Goal: Transaction & Acquisition: Obtain resource

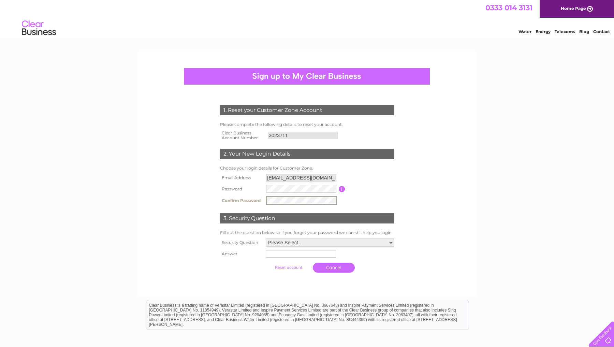
click at [446, 264] on form "1. Reset your Customer Zone Account Please complete the following details to re…" at bounding box center [307, 190] width 325 height 198
click at [325, 241] on select "Please Select.. In what town or city was your first job? In what town or city d…" at bounding box center [330, 242] width 128 height 8
select select "4"
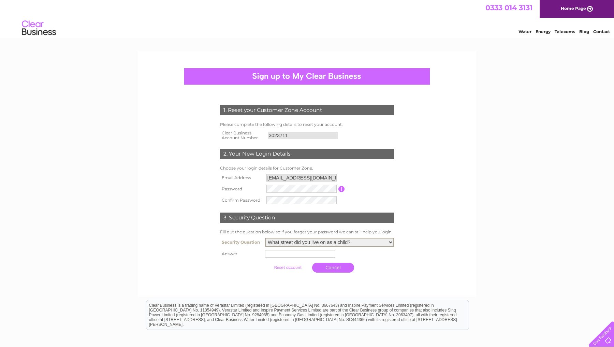
click at [309, 252] on input "text" at bounding box center [300, 254] width 70 height 8
type input "Jaunet"
click at [335, 263] on link "Cancel" at bounding box center [334, 268] width 42 height 10
click at [288, 239] on select "Please Select.. In what town or city was your first job? In what town or city d…" at bounding box center [330, 242] width 128 height 8
select select "4"
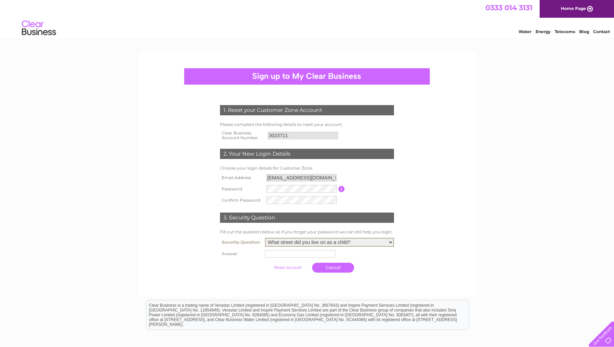
click at [283, 248] on td at bounding box center [329, 253] width 132 height 11
click at [282, 255] on input "text" at bounding box center [301, 253] width 70 height 8
type input "Jaunet"
click at [288, 267] on input "submit" at bounding box center [288, 268] width 42 height 10
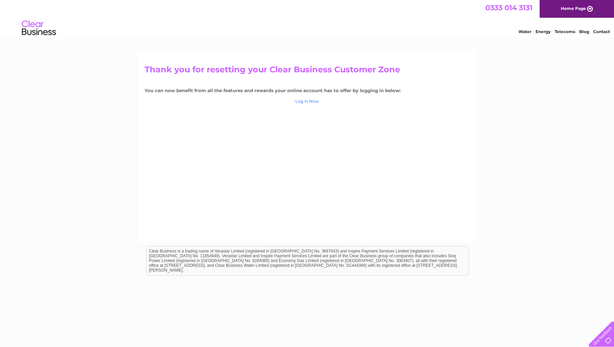
click at [313, 101] on link "Log in Now" at bounding box center [307, 101] width 24 height 5
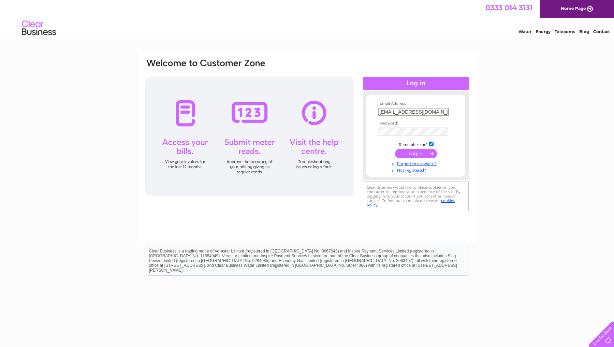
type input "E.Viseux@laserclinics.co.uk"
click at [416, 153] on input "submit" at bounding box center [416, 154] width 42 height 10
click at [413, 154] on input "submit" at bounding box center [416, 154] width 42 height 10
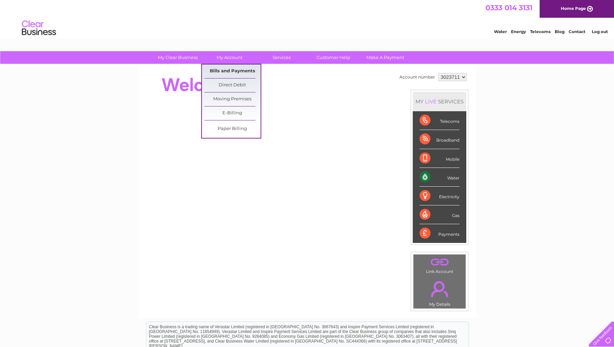
click at [233, 68] on link "Bills and Payments" at bounding box center [232, 71] width 56 height 14
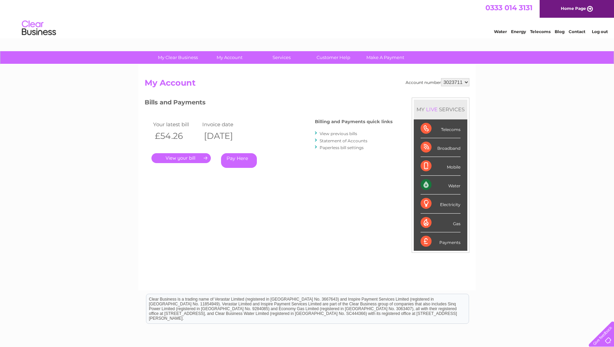
click at [233, 58] on link "My Account" at bounding box center [230, 57] width 56 height 13
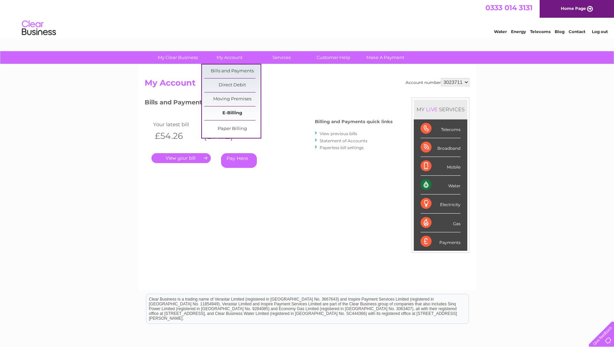
click at [232, 111] on link "E-Billing" at bounding box center [232, 113] width 56 height 14
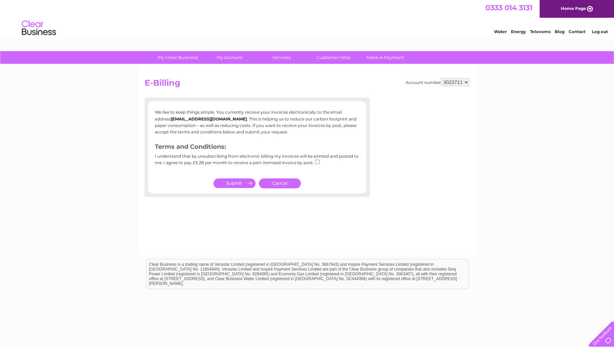
click at [246, 227] on div "Account number 3023711 E-Billing We like to keep things simple. You currently r…" at bounding box center [307, 159] width 338 height 191
click at [112, 86] on div "My Clear Business Login Details My Details My Preferences Link Account My Accou…" at bounding box center [307, 211] width 614 height 321
click at [590, 170] on div "My Clear Business Login Details My Details My Preferences Link Account My Accou…" at bounding box center [307, 211] width 614 height 321
click at [369, 194] on div at bounding box center [257, 193] width 225 height 7
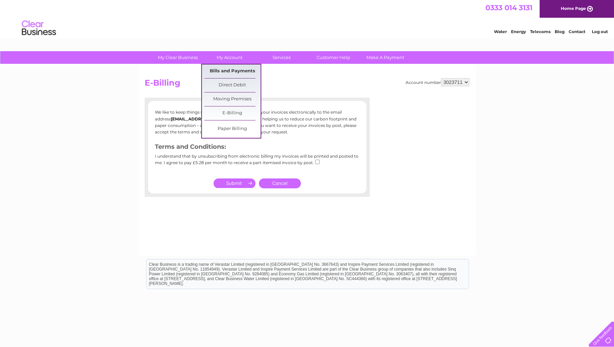
click at [247, 71] on link "Bills and Payments" at bounding box center [232, 71] width 56 height 14
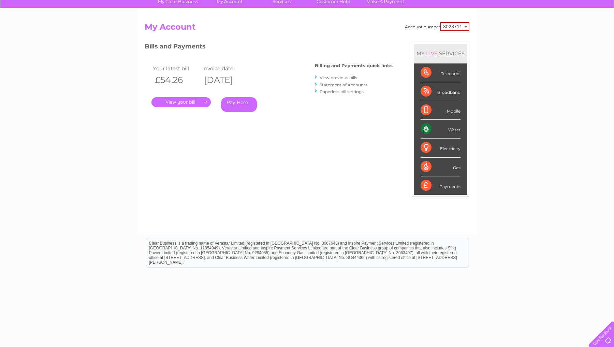
scroll to position [59, 0]
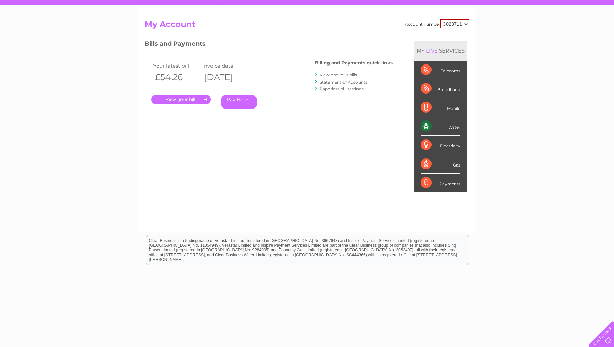
click at [204, 95] on link "." at bounding box center [180, 99] width 59 height 10
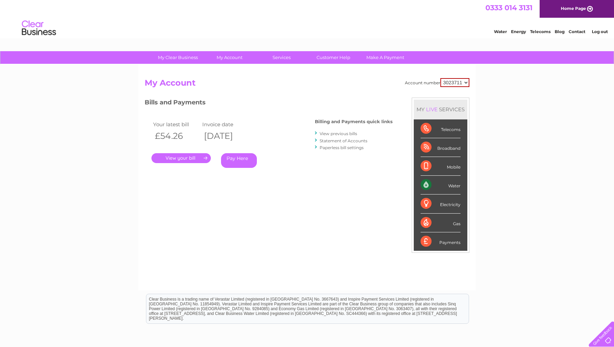
scroll to position [0, 0]
click at [452, 83] on select "3023711" at bounding box center [454, 82] width 29 height 9
click at [204, 190] on div "Account number 3023711 My Account MY LIVE SERVICES Telecoms Broadband Mobile Wa…" at bounding box center [307, 180] width 325 height 205
click at [335, 132] on link "View previous bills" at bounding box center [339, 133] width 38 height 5
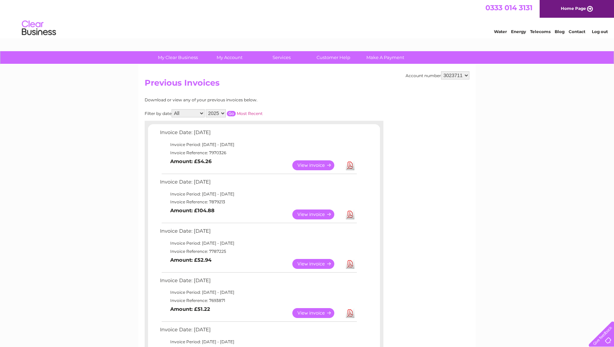
click at [217, 115] on select "2025 2024 2023 2022" at bounding box center [216, 113] width 20 height 8
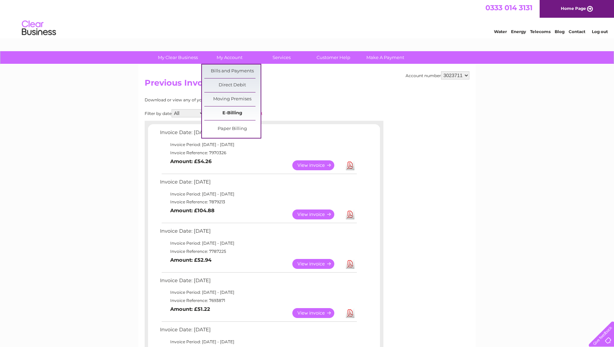
click at [233, 113] on link "E-Billing" at bounding box center [232, 113] width 56 height 14
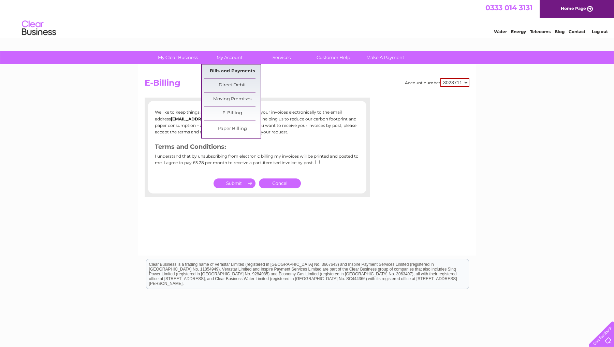
click at [236, 69] on link "Bills and Payments" at bounding box center [232, 71] width 56 height 14
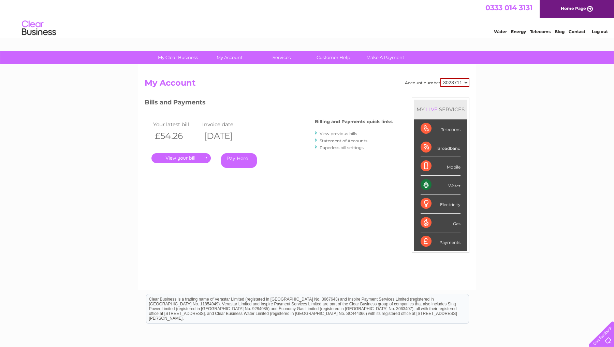
click at [200, 156] on link "." at bounding box center [180, 158] width 59 height 10
click at [347, 134] on link "View previous bills" at bounding box center [339, 133] width 38 height 5
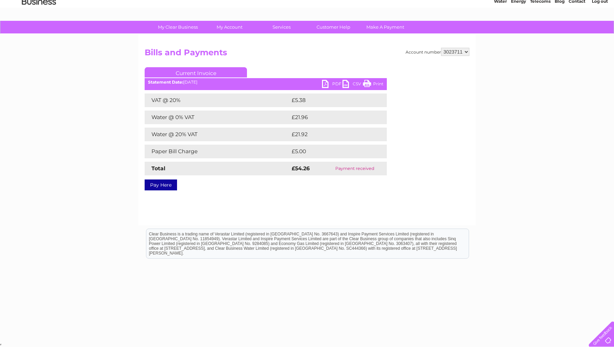
scroll to position [30, 0]
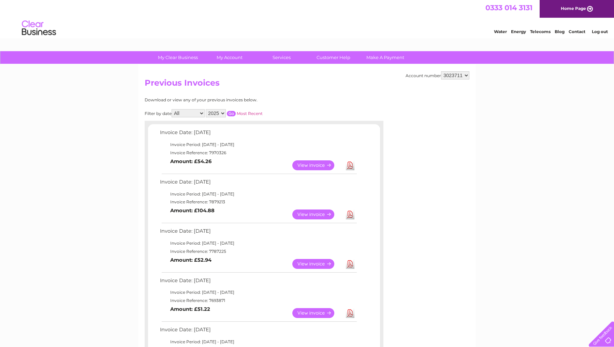
click at [225, 110] on select "2025 2024 2023 2022" at bounding box center [216, 113] width 20 height 8
select select "2023"
click at [205, 114] on select "All January February March April May June July August September October Novembe…" at bounding box center [188, 113] width 33 height 8
click at [236, 112] on input "button" at bounding box center [231, 113] width 9 height 5
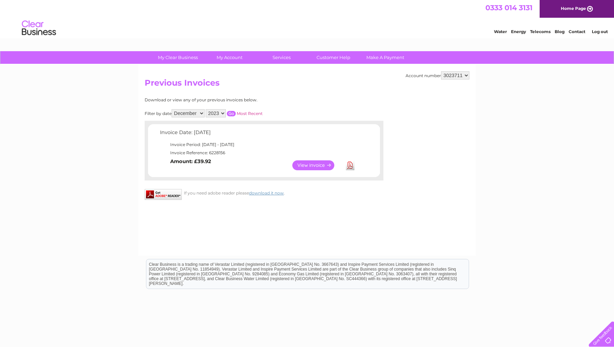
click at [248, 170] on td "View Download Amount: £39.92" at bounding box center [257, 165] width 199 height 17
click at [325, 163] on link "View" at bounding box center [317, 165] width 50 height 10
click at [198, 112] on select "All January February March April May June July August September October Novembe…" at bounding box center [188, 113] width 33 height 8
select select "3"
click at [223, 116] on select "2025 2024 2023 2022" at bounding box center [216, 113] width 20 height 8
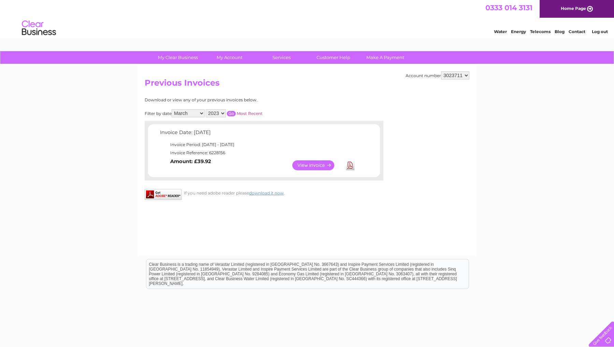
select select "2024"
click at [236, 113] on input "button" at bounding box center [231, 113] width 9 height 5
click at [323, 164] on link "View" at bounding box center [317, 165] width 50 height 10
click at [202, 112] on select "All January February March April May June July August September October Novembe…" at bounding box center [188, 113] width 33 height 8
select select "4"
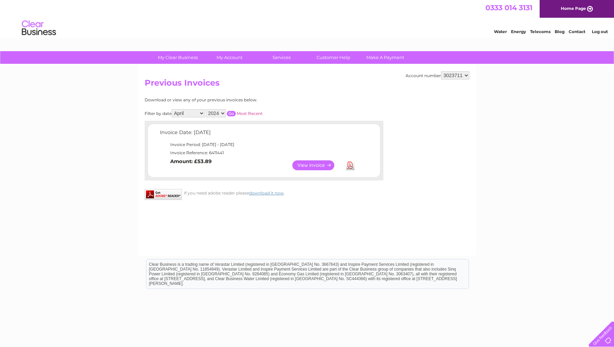
click at [317, 165] on link "View" at bounding box center [317, 165] width 50 height 10
click at [236, 111] on input "button" at bounding box center [231, 113] width 9 height 5
click at [320, 165] on link "View" at bounding box center [317, 165] width 50 height 10
click at [224, 110] on select "2025 2024 2023 2022" at bounding box center [216, 113] width 20 height 8
select select "2025"
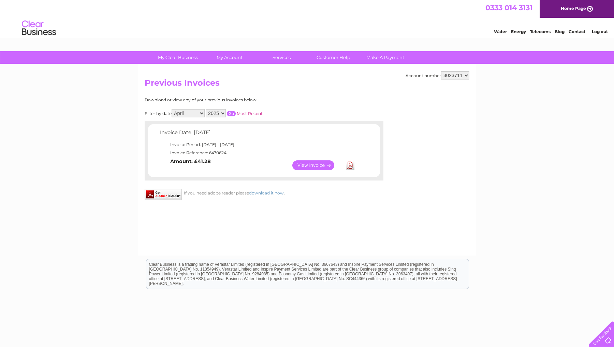
click at [197, 112] on select "All January February March April May June July August September October Novembe…" at bounding box center [188, 113] width 33 height 8
select select "5"
click at [236, 111] on input "button" at bounding box center [231, 113] width 9 height 5
click at [322, 163] on link "View" at bounding box center [317, 165] width 50 height 10
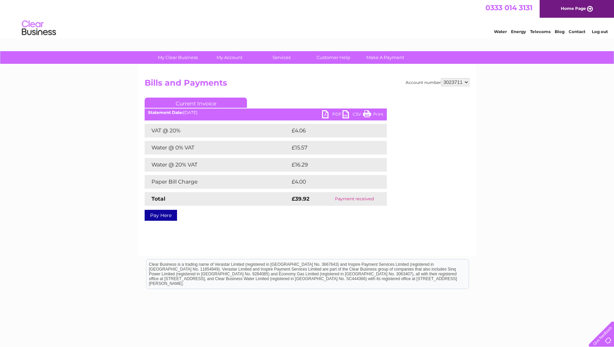
click at [335, 112] on link "PDF" at bounding box center [332, 115] width 20 height 10
click at [195, 221] on div "Account number 3023711 Bills and Payments Current Invoice PDF CSV Print VAT @ 2…" at bounding box center [307, 159] width 338 height 191
click at [331, 112] on link "PDF" at bounding box center [332, 115] width 20 height 10
click at [331, 113] on link "PDF" at bounding box center [332, 115] width 20 height 10
click at [330, 114] on link "PDF" at bounding box center [332, 115] width 20 height 10
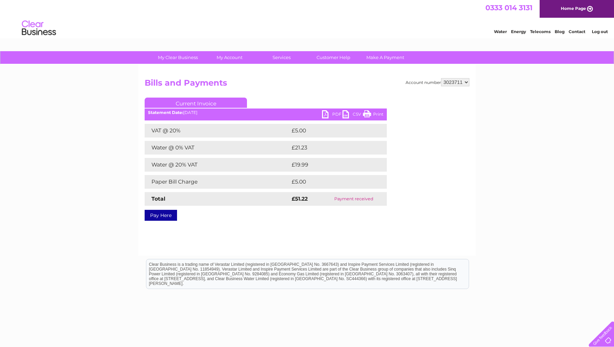
click at [336, 113] on link "PDF" at bounding box center [332, 115] width 20 height 10
